Goal: Transaction & Acquisition: Purchase product/service

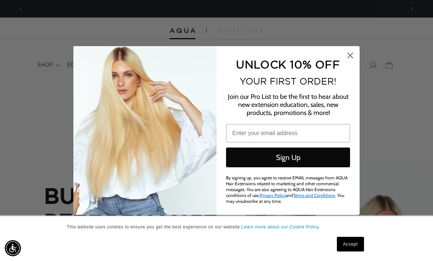
scroll to position [0, 380]
click at [354, 59] on circle "Close dialog" at bounding box center [350, 55] width 12 height 12
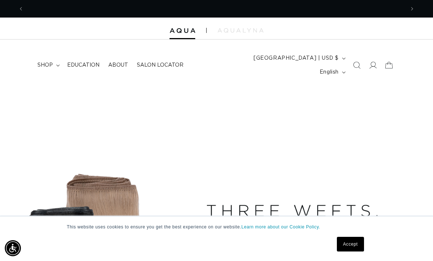
scroll to position [0, 761]
click at [349, 243] on link "Accept" at bounding box center [350, 244] width 27 height 15
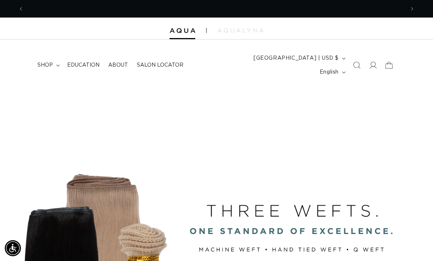
scroll to position [0, 0]
click at [371, 67] on span at bounding box center [372, 65] width 16 height 16
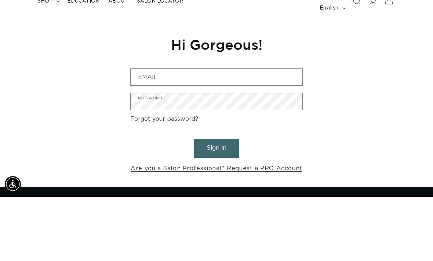
scroll to position [0, 380]
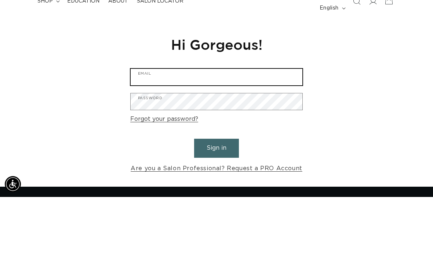
type input "beautywithbreezie@gmail.com"
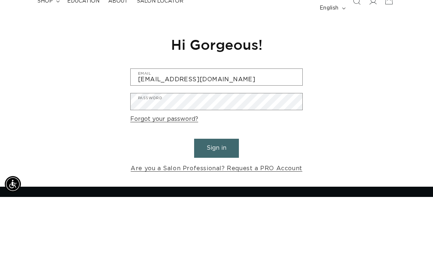
click at [216, 203] on button "Sign in" at bounding box center [216, 212] width 45 height 19
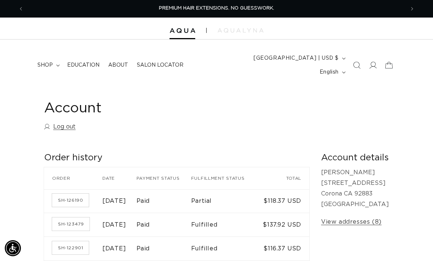
click at [45, 62] on span "shop" at bounding box center [44, 65] width 15 height 7
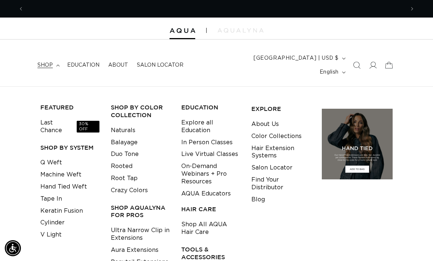
scroll to position [0, 761]
click at [72, 205] on link "Keratin Fusion" at bounding box center [61, 211] width 43 height 12
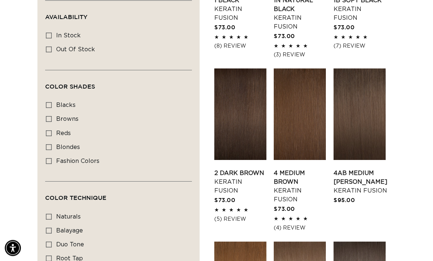
scroll to position [378, 0]
click at [301, 169] on link "4 Medium Brown Keratin Fusion" at bounding box center [299, 186] width 52 height 35
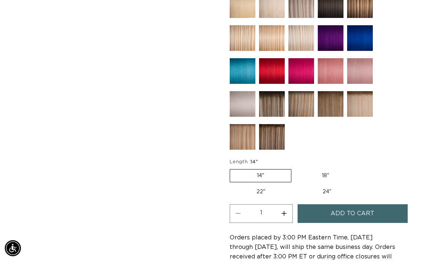
click at [327, 172] on label "18" Variant sold out or unavailable" at bounding box center [325, 176] width 61 height 12
click at [295, 168] on input "18" Variant sold out or unavailable" at bounding box center [295, 168] width 0 height 0
radio input "true"
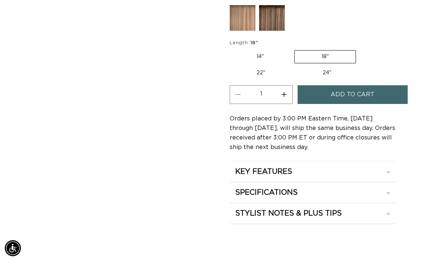
scroll to position [0, 380]
click at [375, 167] on div "KEY FEATURES" at bounding box center [312, 172] width 155 height 10
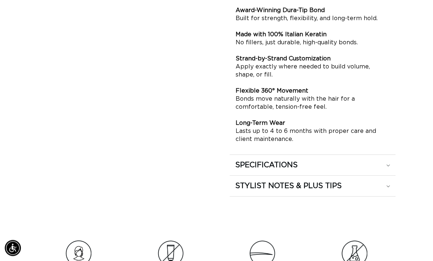
click at [375, 162] on div "SPECIFICATIONS" at bounding box center [312, 166] width 155 height 10
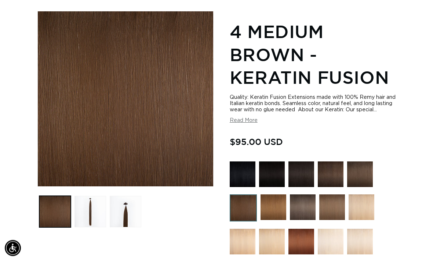
scroll to position [0, 761]
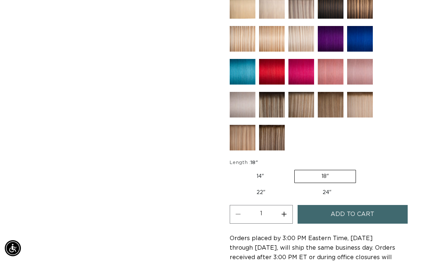
click at [285, 213] on button "Increase quantity for 4 Medium Brown - Keratin Fusion" at bounding box center [284, 214] width 16 height 19
click at [284, 217] on button "Increase quantity for 4 Medium Brown - Keratin Fusion" at bounding box center [284, 214] width 16 height 19
type input "3"
click at [370, 215] on span "Add to cart" at bounding box center [352, 214] width 44 height 19
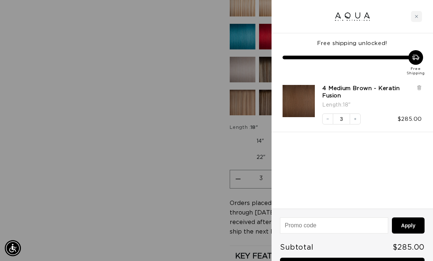
scroll to position [485, 0]
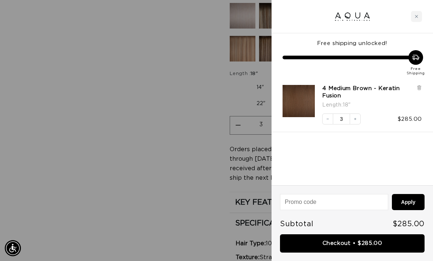
scroll to position [0, 380]
click at [419, 15] on div "Close cart" at bounding box center [416, 16] width 11 height 11
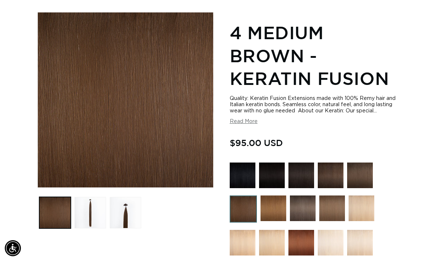
scroll to position [0, 761]
click at [99, 208] on button "Load image 2 in gallery view" at bounding box center [90, 213] width 32 height 32
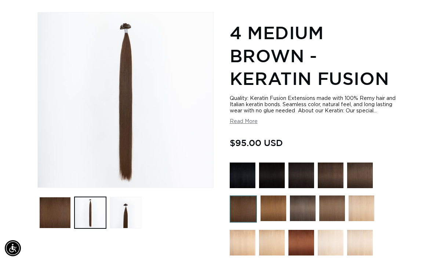
click at [114, 216] on button "Load image 3 in gallery view" at bounding box center [126, 213] width 32 height 32
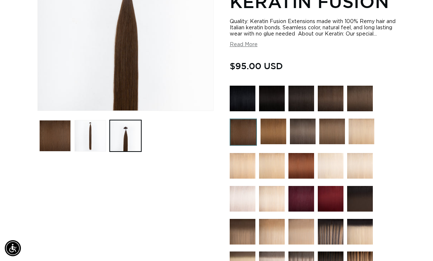
scroll to position [0, 0]
click at [325, 93] on img at bounding box center [330, 99] width 26 height 26
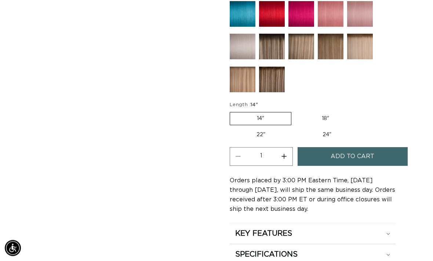
scroll to position [471, 0]
click at [332, 118] on label "18" Variant sold out or unavailable" at bounding box center [325, 119] width 61 height 12
click at [295, 111] on input "18" Variant sold out or unavailable" at bounding box center [295, 111] width 0 height 0
radio input "true"
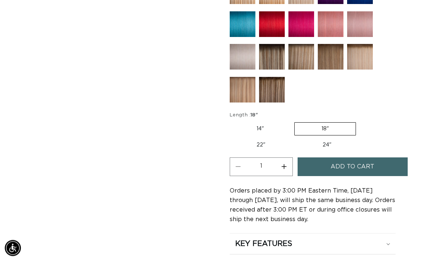
scroll to position [476, 0]
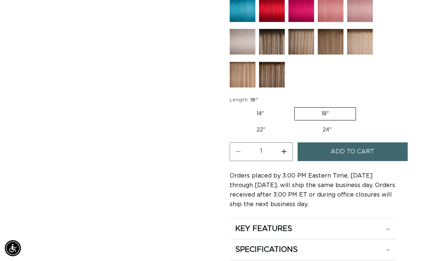
click at [282, 151] on button "Increase quantity for 2 Dark Brown - Keratin Fusion" at bounding box center [284, 152] width 16 height 19
type input "3"
click at [374, 151] on button "Add to cart" at bounding box center [352, 152] width 110 height 19
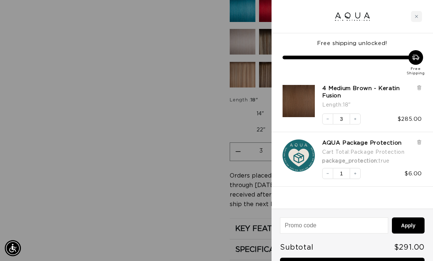
scroll to position [0, 380]
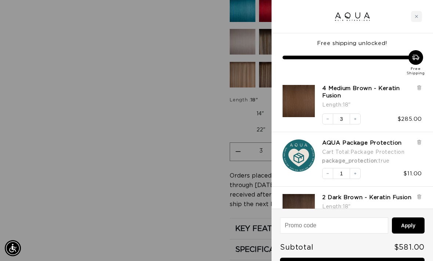
click at [418, 87] on icon at bounding box center [418, 88] width 3 height 4
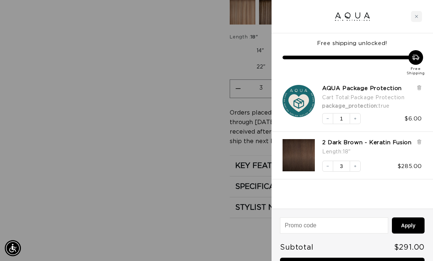
scroll to position [0, 0]
